Goal: Information Seeking & Learning: Learn about a topic

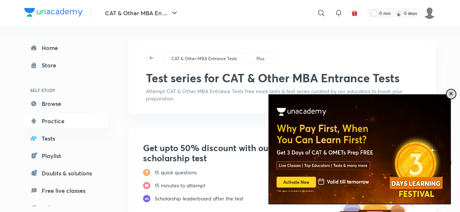
click at [451, 94] on span at bounding box center [451, 94] width 4 height 4
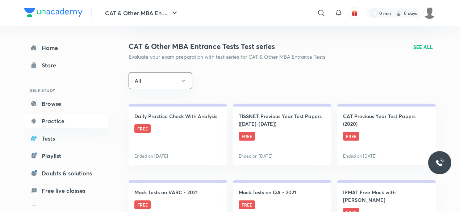
scroll to position [224, 0]
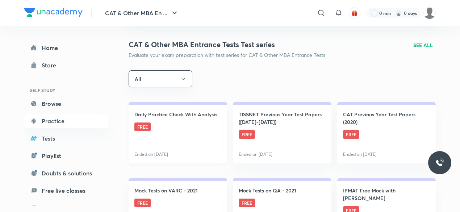
click at [187, 125] on link "Daily Practice Check With Analysis FREE Ended on Sep 3" at bounding box center [178, 133] width 99 height 62
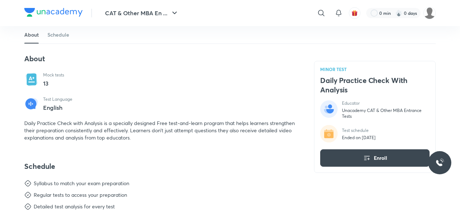
scroll to position [134, 0]
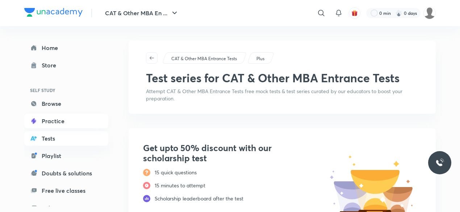
click at [51, 120] on link "Practice" at bounding box center [66, 121] width 84 height 14
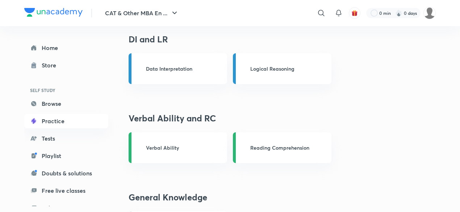
scroll to position [337, 0]
click at [206, 145] on p "Verbal Ability" at bounding box center [181, 148] width 70 height 8
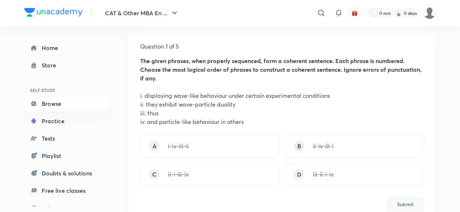
scroll to position [102, 0]
click at [208, 150] on div "A i-iv-iii-ii" at bounding box center [209, 145] width 139 height 22
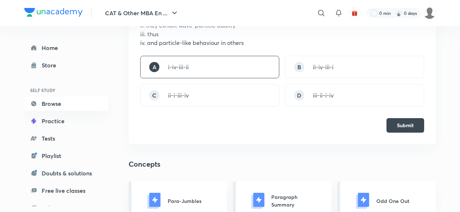
scroll to position [204, 0]
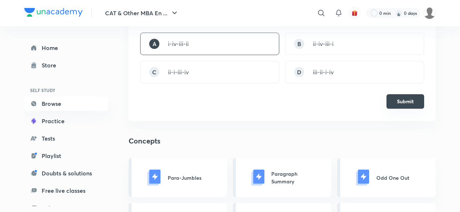
click at [415, 102] on button "Submit" at bounding box center [406, 101] width 38 height 14
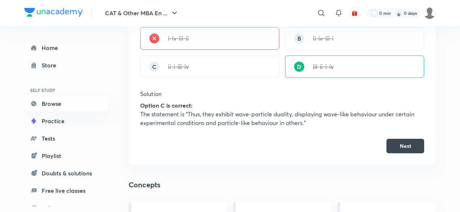
scroll to position [211, 0]
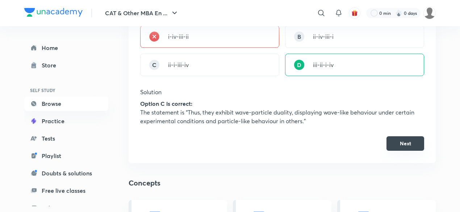
click at [410, 144] on button "Next" at bounding box center [406, 143] width 38 height 14
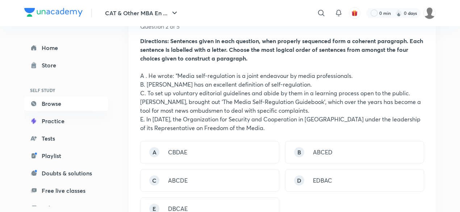
scroll to position [128, 0]
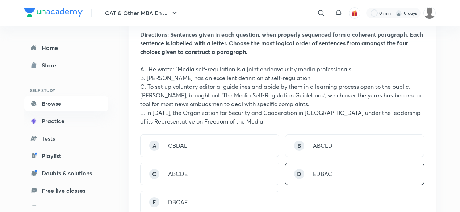
click at [339, 171] on div "D EDBAC" at bounding box center [354, 174] width 139 height 22
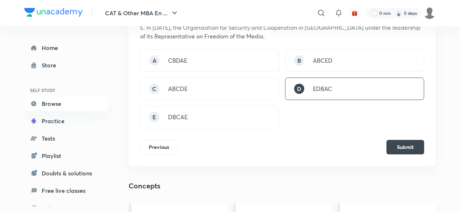
scroll to position [216, 0]
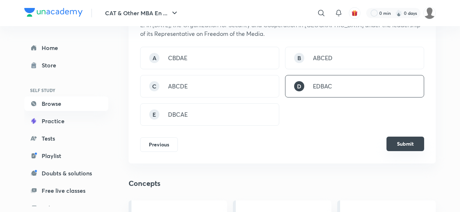
click at [409, 143] on button "Submit" at bounding box center [406, 144] width 38 height 14
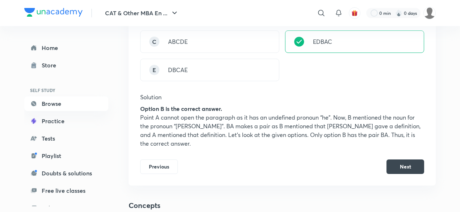
scroll to position [261, 0]
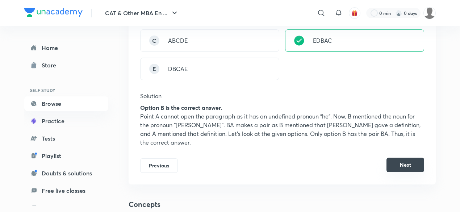
click at [399, 169] on button "Next" at bounding box center [406, 165] width 38 height 14
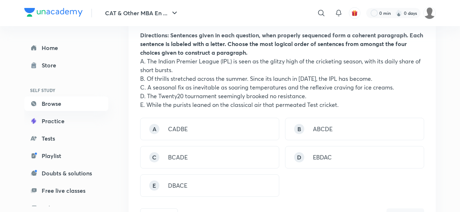
scroll to position [128, 0]
click at [253, 165] on div "C BCADE" at bounding box center [209, 157] width 139 height 22
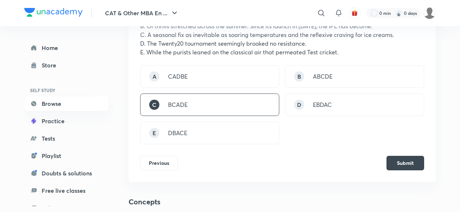
scroll to position [181, 0]
click at [420, 161] on button "Submit" at bounding box center [406, 161] width 38 height 14
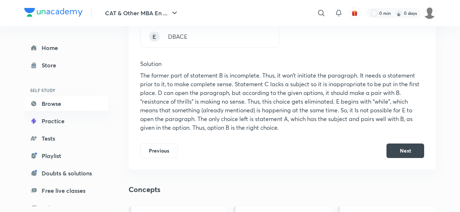
scroll to position [281, 0]
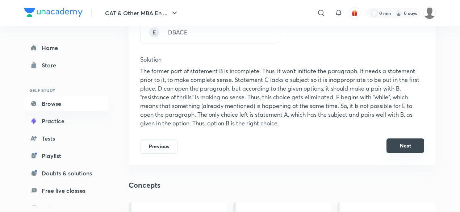
click at [413, 149] on button "Next" at bounding box center [406, 145] width 38 height 14
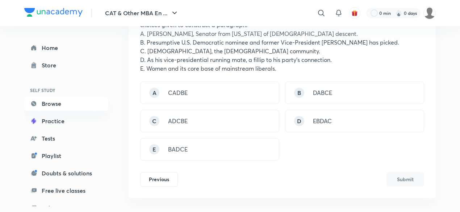
scroll to position [154, 0]
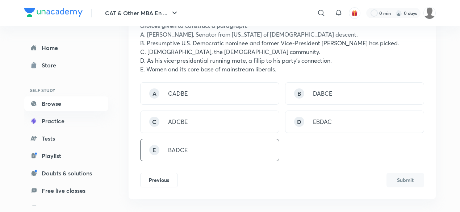
click at [221, 161] on div "E BADCE" at bounding box center [209, 150] width 139 height 22
click at [403, 173] on button "Submit" at bounding box center [406, 179] width 38 height 14
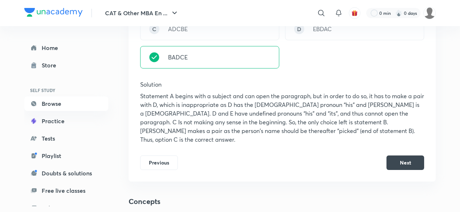
scroll to position [264, 0]
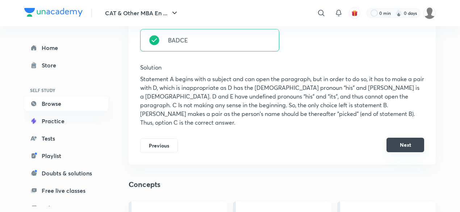
click at [403, 138] on button "Next" at bounding box center [406, 145] width 38 height 14
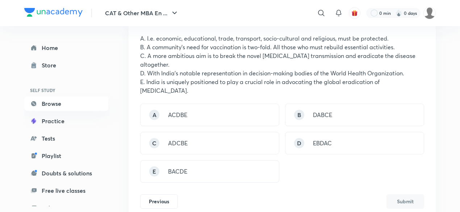
scroll to position [159, 0]
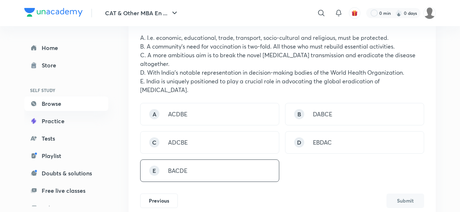
click at [220, 167] on div "E BACDE" at bounding box center [209, 170] width 139 height 22
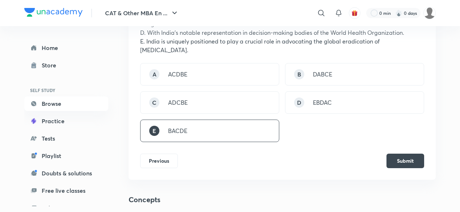
scroll to position [200, 0]
click at [398, 152] on button "Submit" at bounding box center [406, 159] width 38 height 14
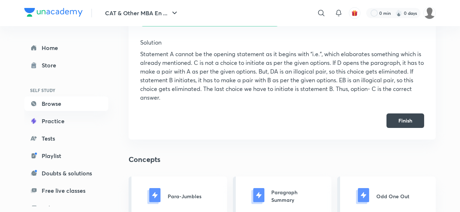
scroll to position [315, 0]
click at [413, 112] on button "Finish" at bounding box center [406, 119] width 38 height 14
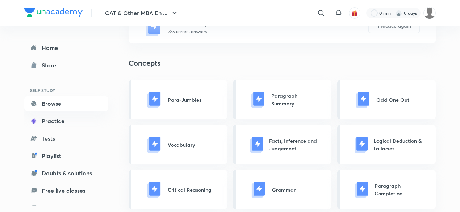
scroll to position [121, 0]
click at [156, 96] on img at bounding box center [154, 99] width 16 height 16
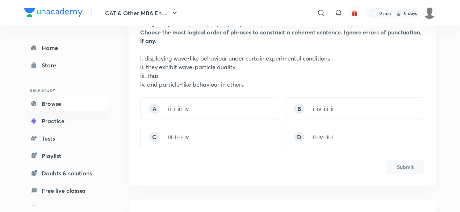
scroll to position [139, 0]
click at [326, 139] on p "ii-iv-iii-i" at bounding box center [323, 136] width 21 height 9
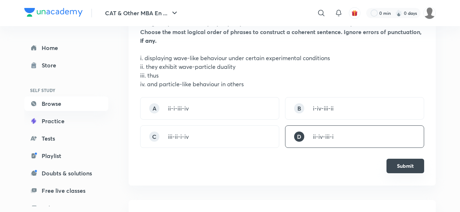
click at [404, 167] on button "Submit" at bounding box center [406, 166] width 38 height 14
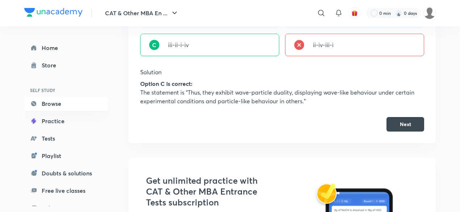
scroll to position [231, 0]
click at [406, 127] on button "Next" at bounding box center [406, 123] width 38 height 14
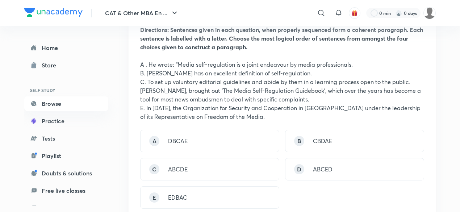
scroll to position [136, 0]
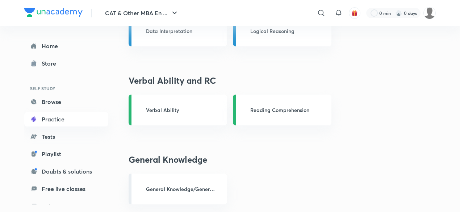
scroll to position [378, 0]
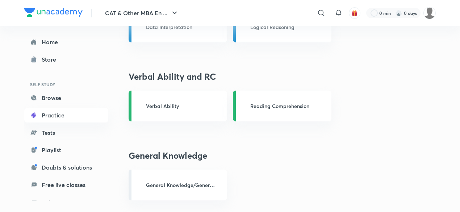
click at [163, 105] on p "Verbal Ability" at bounding box center [181, 106] width 70 height 8
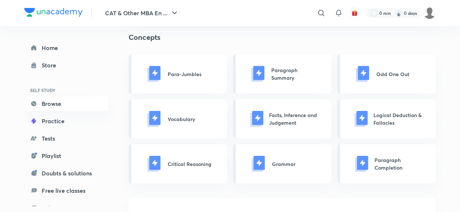
scroll to position [309, 0]
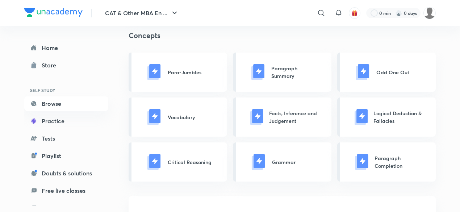
click at [297, 71] on p "Paragraph Summary" at bounding box center [295, 72] width 49 height 15
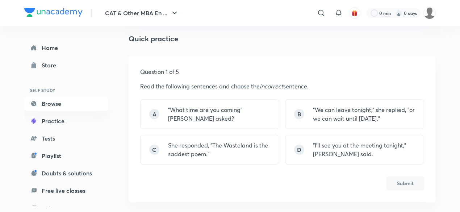
scroll to position [76, 0]
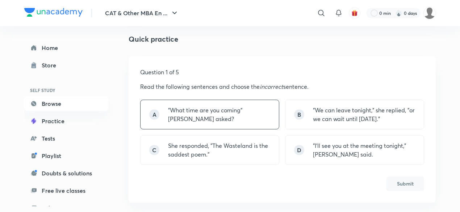
click at [230, 117] on p ""What time are you coming" [PERSON_NAME] asked?" at bounding box center [219, 114] width 102 height 17
click at [405, 180] on button "Submit" at bounding box center [406, 183] width 38 height 14
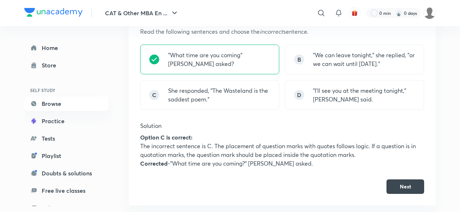
scroll to position [132, 0]
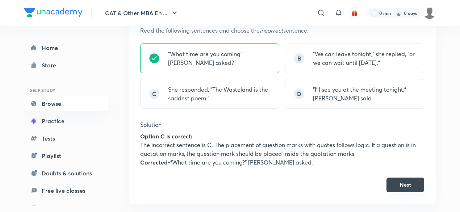
click at [412, 188] on button "Next" at bounding box center [406, 185] width 38 height 14
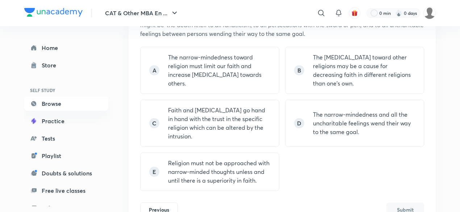
scroll to position [200, 0]
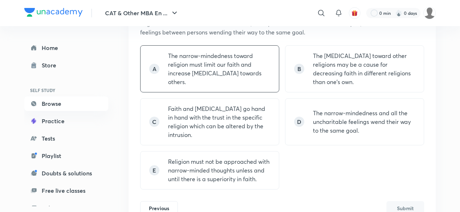
click at [225, 68] on p "The narrow-mindedness toward religion must limit our faith and increase [MEDICA…" at bounding box center [219, 68] width 102 height 35
click at [402, 200] on button "Submit" at bounding box center [406, 207] width 38 height 14
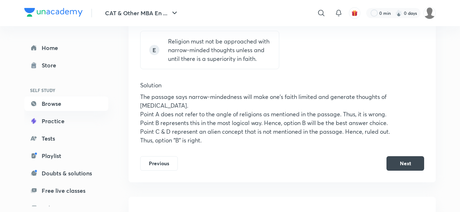
scroll to position [320, 0]
click at [414, 155] on button "Next" at bounding box center [406, 162] width 38 height 14
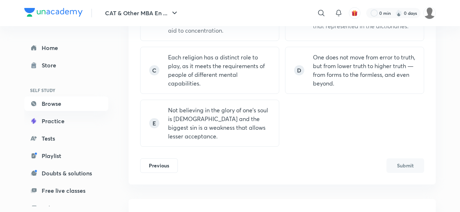
scroll to position [264, 0]
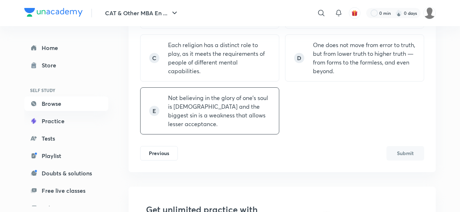
click at [210, 112] on p "Not believing in the glory of one’s soul is [DEMOGRAPHIC_DATA] and the biggest …" at bounding box center [219, 111] width 102 height 35
click at [423, 150] on button "Submit" at bounding box center [406, 152] width 38 height 14
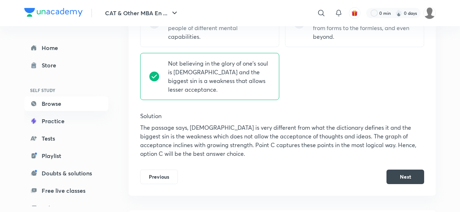
scroll to position [303, 0]
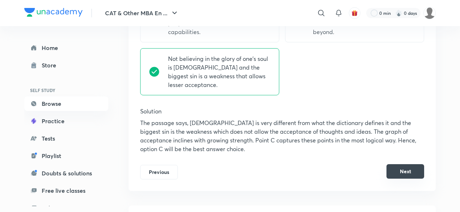
click at [406, 164] on button "Next" at bounding box center [406, 171] width 38 height 14
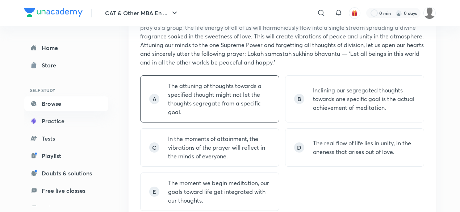
scroll to position [170, 0]
click at [249, 146] on p "In the moments of attainment, the vibrations of the prayer will reflect in the …" at bounding box center [219, 147] width 102 height 26
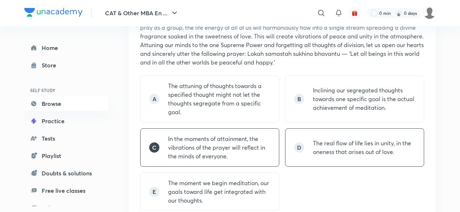
click at [375, 158] on div "D The real flow of life lies in unity, in the oneness that arises out of love." at bounding box center [354, 147] width 139 height 38
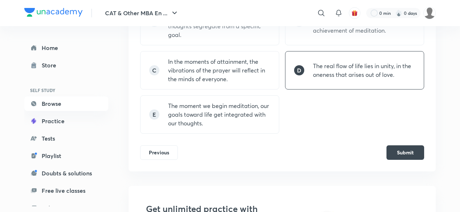
scroll to position [248, 0]
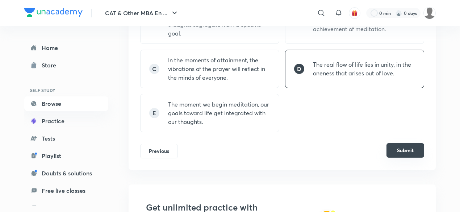
click at [416, 150] on button "Submit" at bounding box center [406, 150] width 38 height 14
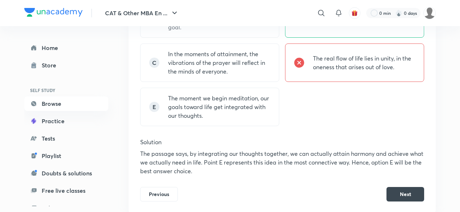
scroll to position [255, 0]
click at [218, 103] on p "The moment we begin meditation, our goals toward life get integrated with our t…" at bounding box center [219, 106] width 102 height 26
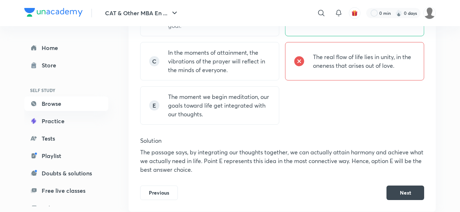
scroll to position [265, 0]
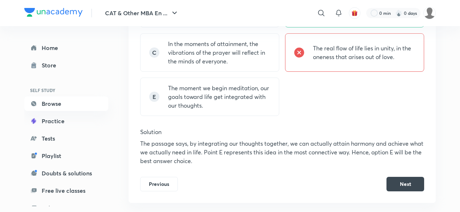
click at [218, 103] on p "The moment we begin meditation, our goals toward life get integrated with our t…" at bounding box center [219, 97] width 102 height 26
click at [161, 184] on button "Previous" at bounding box center [159, 183] width 38 height 14
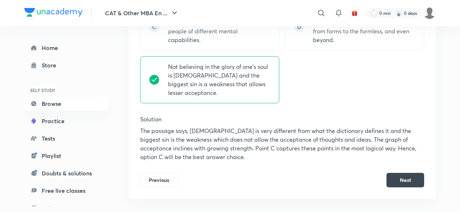
scroll to position [298, 0]
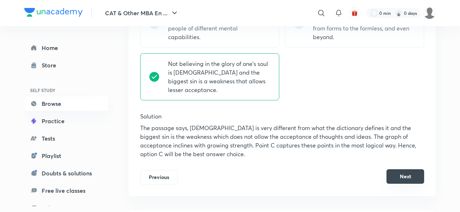
click at [397, 169] on button "Next" at bounding box center [406, 176] width 38 height 14
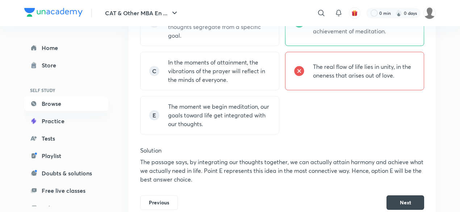
scroll to position [295, 0]
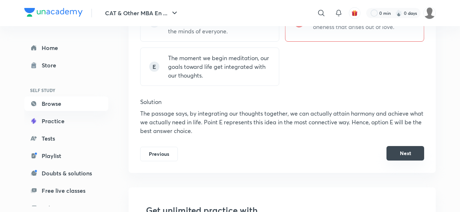
click at [405, 151] on button "Next" at bounding box center [406, 153] width 38 height 14
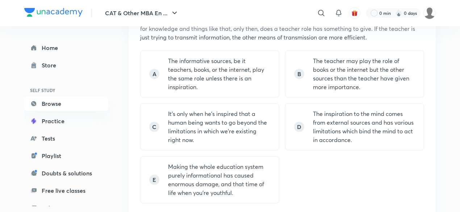
scroll to position [195, 0]
click at [226, 76] on p "The informative sources, be it teachers, books, or the internet, play the same …" at bounding box center [219, 73] width 102 height 35
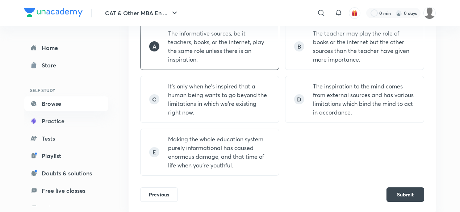
scroll to position [235, 0]
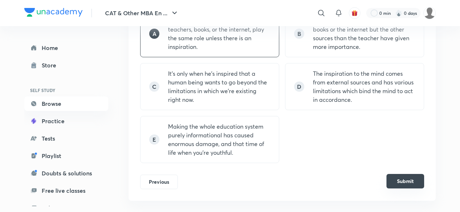
click at [405, 185] on button "Submit" at bounding box center [406, 181] width 38 height 14
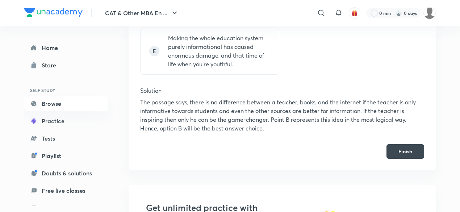
scroll to position [359, 0]
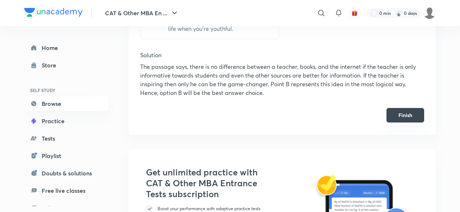
click at [410, 112] on button "Finish" at bounding box center [406, 115] width 38 height 14
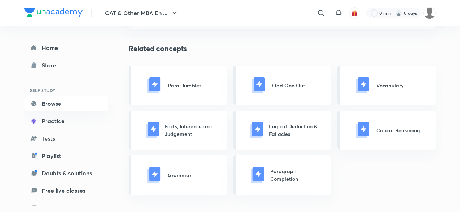
scroll to position [145, 0]
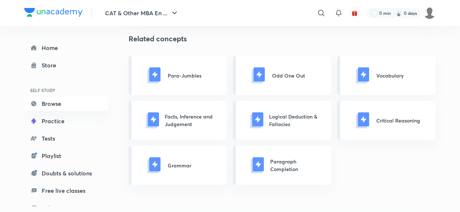
click at [293, 74] on p "Odd One Out" at bounding box center [288, 76] width 33 height 8
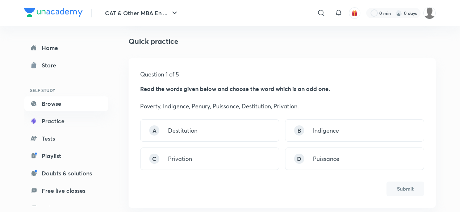
scroll to position [73, 0]
click at [199, 135] on div "A Destitution" at bounding box center [209, 131] width 139 height 22
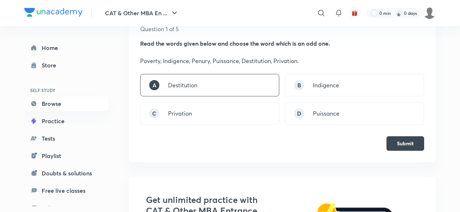
scroll to position [131, 0]
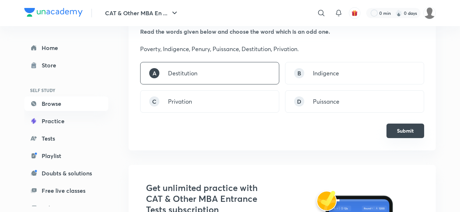
click at [407, 131] on button "Submit" at bounding box center [406, 131] width 38 height 14
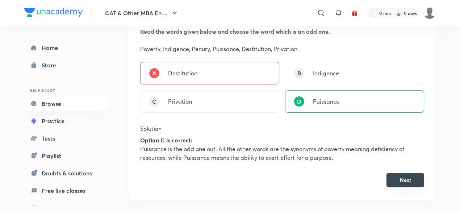
click at [411, 179] on button "Next" at bounding box center [406, 180] width 38 height 14
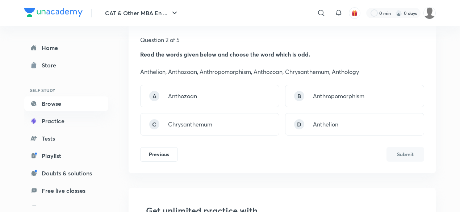
scroll to position [109, 0]
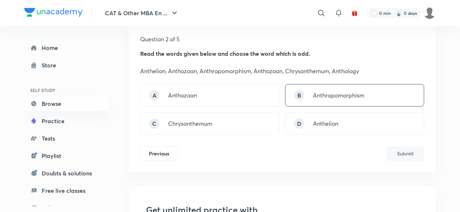
click at [357, 97] on p "Anthropomorphism" at bounding box center [338, 95] width 51 height 9
click at [403, 155] on button "Submit" at bounding box center [406, 153] width 38 height 14
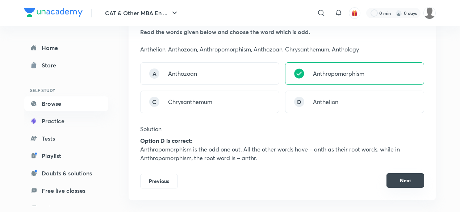
scroll to position [132, 0]
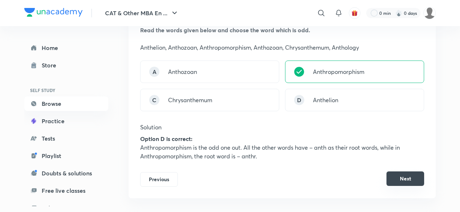
click at [412, 182] on button "Next" at bounding box center [406, 178] width 38 height 14
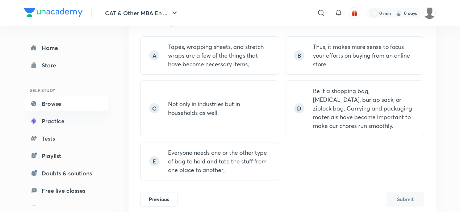
scroll to position [147, 0]
click at [386, 56] on p "Thus, it makes more sense to focus your efforts on buying from an online store." at bounding box center [364, 56] width 102 height 26
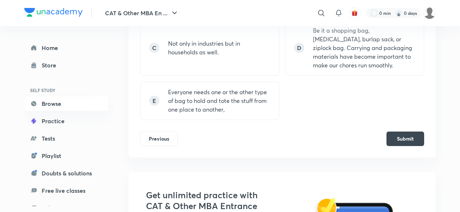
scroll to position [209, 0]
click at [416, 135] on button "Submit" at bounding box center [406, 137] width 38 height 14
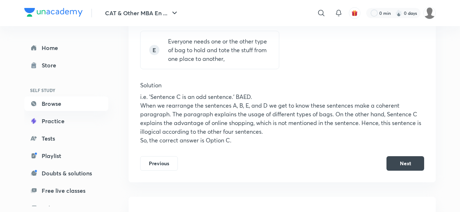
scroll to position [261, 0]
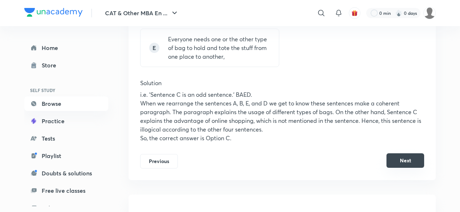
click at [392, 162] on button "Next" at bounding box center [406, 160] width 38 height 14
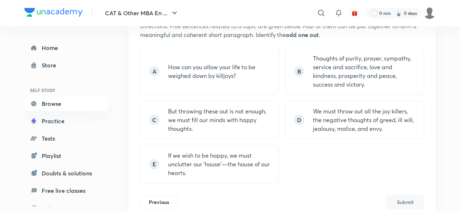
scroll to position [136, 0]
